Goal: Information Seeking & Learning: Learn about a topic

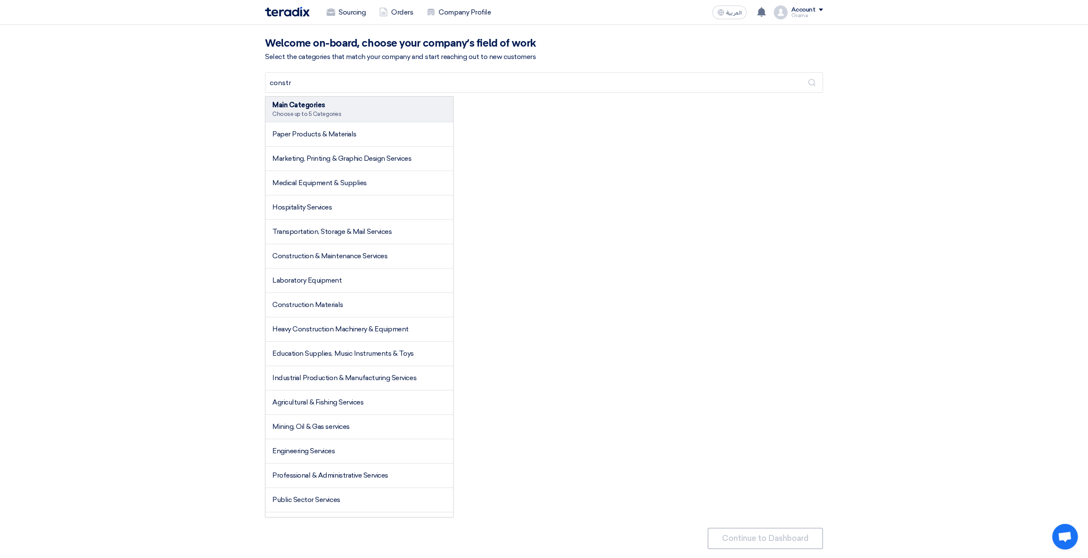
click at [351, 83] on input "constr" at bounding box center [544, 82] width 558 height 21
type input "construction"
click at [525, 154] on div "Main Categories Choose up to 5 Categories Paper Products & Materials Marketing,…" at bounding box center [544, 306] width 558 height 421
click at [382, 13] on icon at bounding box center [383, 12] width 9 height 9
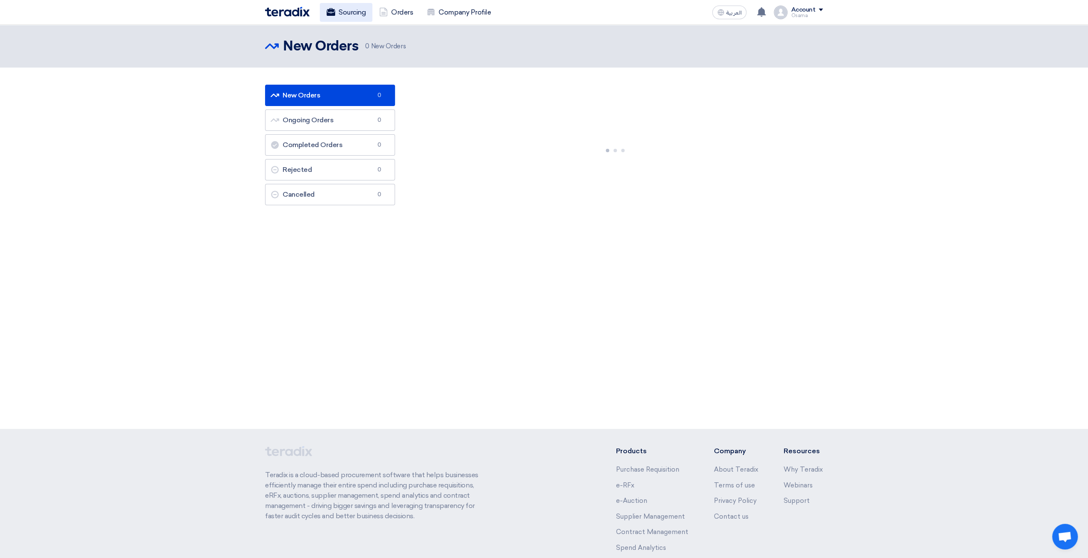
click at [356, 13] on link "Sourcing" at bounding box center [346, 12] width 53 height 19
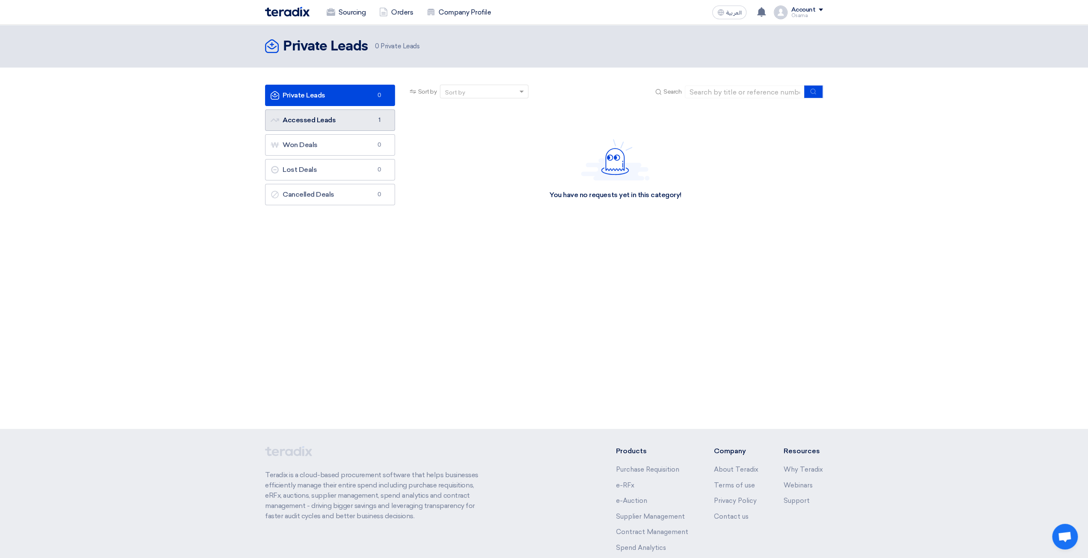
click at [348, 121] on link "Accessed Leads Accessed Leads 1" at bounding box center [330, 119] width 130 height 21
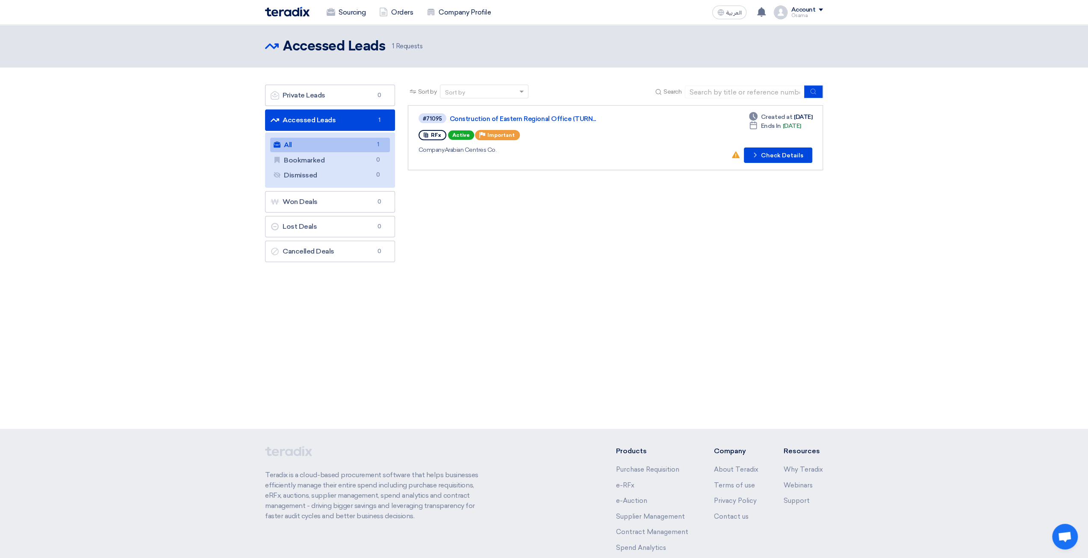
click at [298, 143] on link "All All 1" at bounding box center [330, 145] width 120 height 15
click at [540, 116] on link "Construction of Eastern Regional Office (TURN..." at bounding box center [557, 119] width 214 height 8
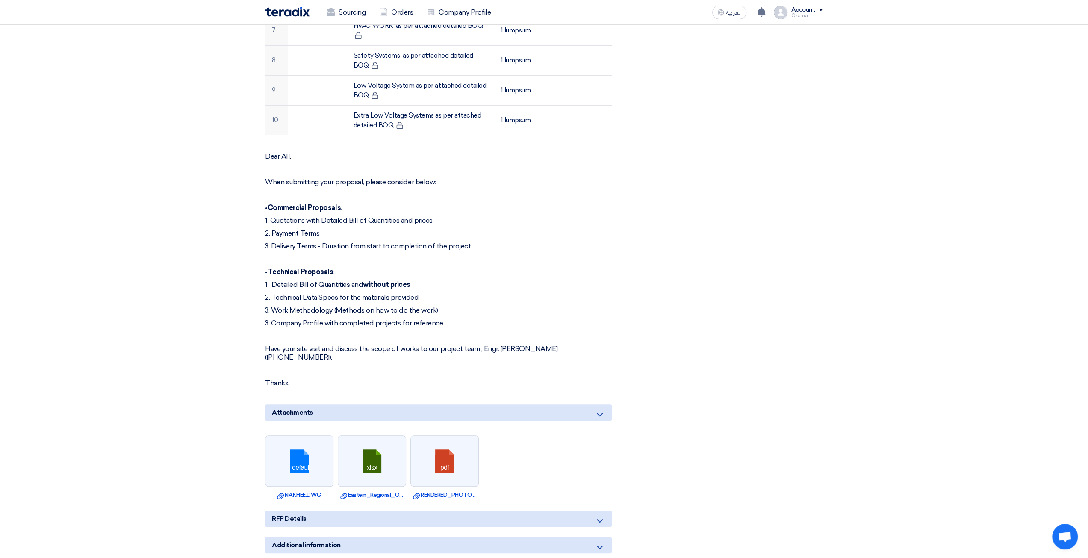
scroll to position [513, 0]
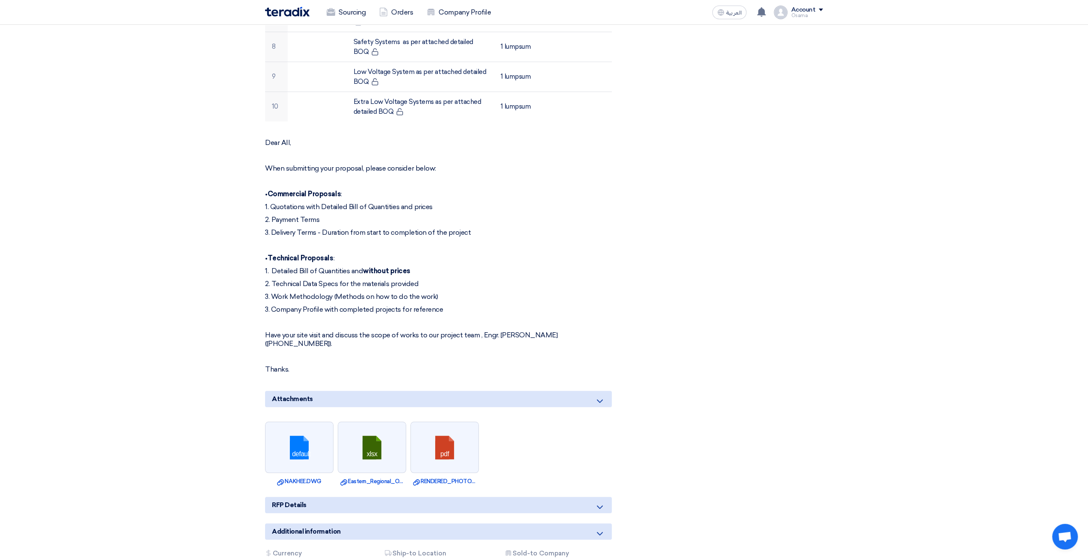
drag, startPoint x: 290, startPoint y: 334, endPoint x: 263, endPoint y: 324, distance: 28.3
click at [263, 324] on div "Construction of Eastern Regional Office (TURNKEY) - [GEOGRAPHIC_DATA] - [GEOGRA…" at bounding box center [449, 137] width 381 height 1002
copy p "Have your site visit and discuss the scope of works to our project team , Engr.…"
click at [122, 124] on section "Construction of Eastern Regional Office (TURNKEY) - [GEOGRAPHIC_DATA] - [GEOGRA…" at bounding box center [544, 149] width 1088 height 1060
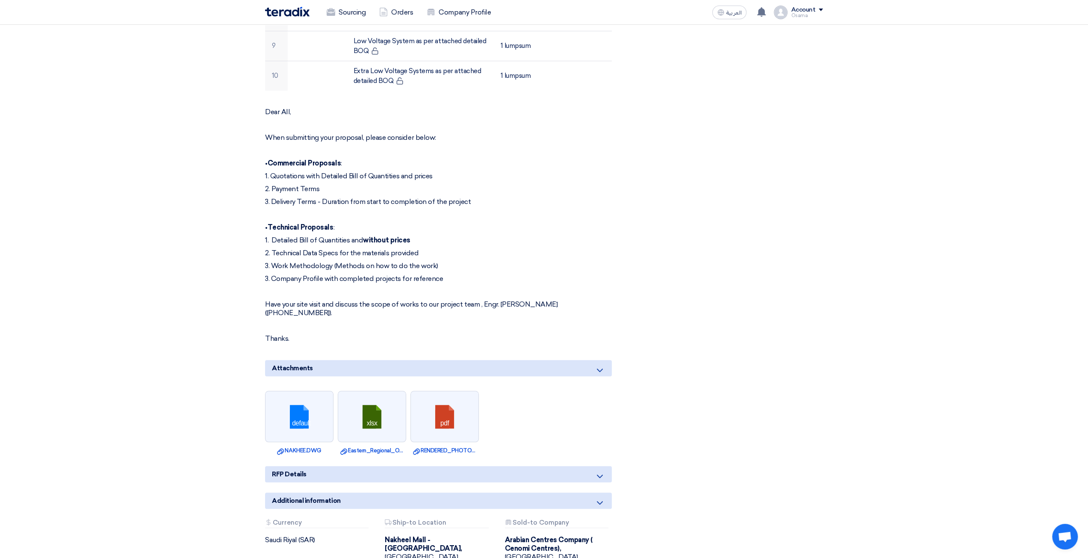
scroll to position [556, 0]
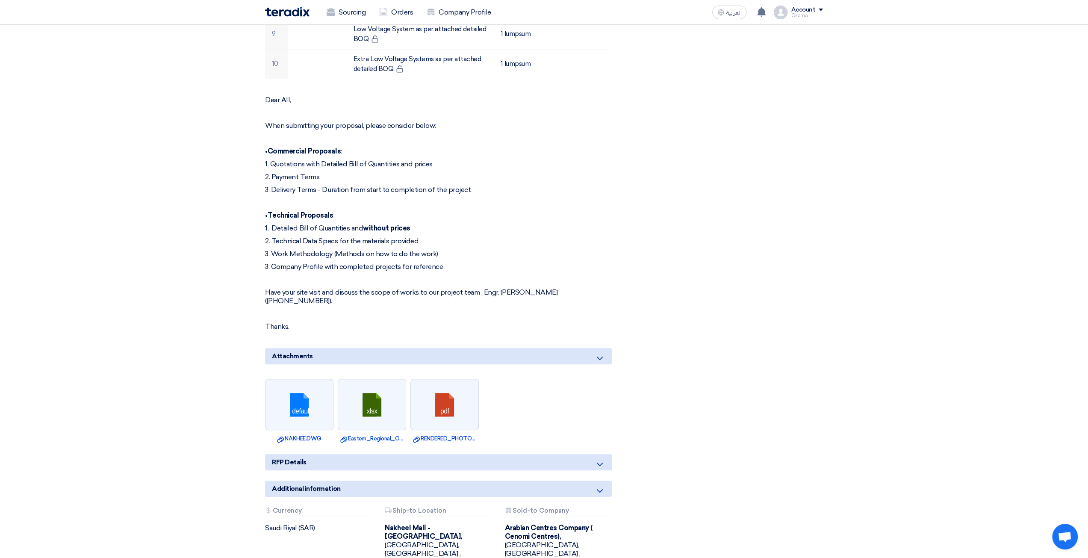
drag, startPoint x: 294, startPoint y: 292, endPoint x: 265, endPoint y: 281, distance: 31.3
click at [265, 288] on p "Have your site visit and discuss the scope of works to our project team , Engr.…" at bounding box center [438, 296] width 347 height 17
copy p "Have your site visit and discuss the scope of works to our project team , Engr.…"
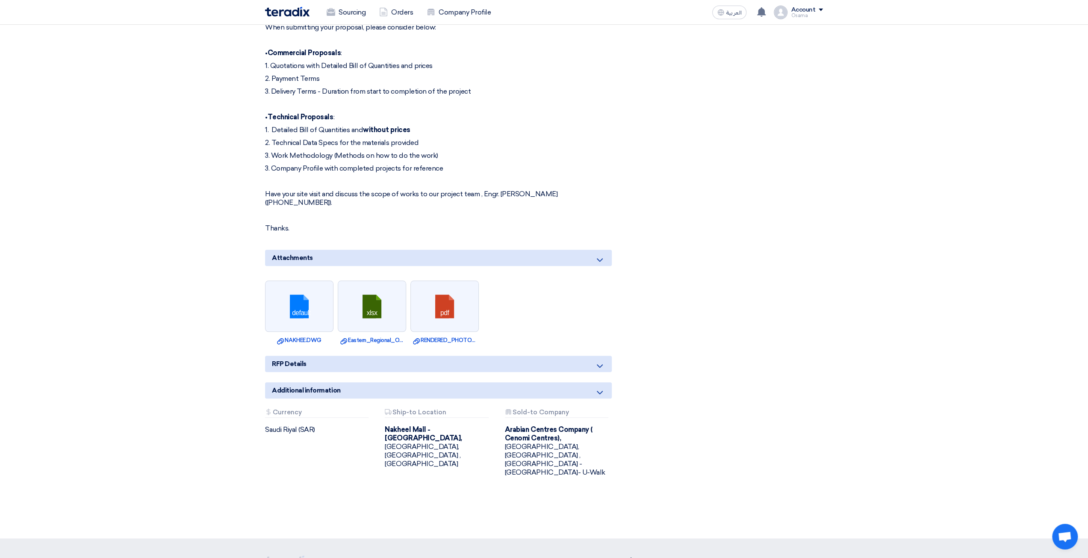
scroll to position [641, 0]
